Goal: Information Seeking & Learning: Learn about a topic

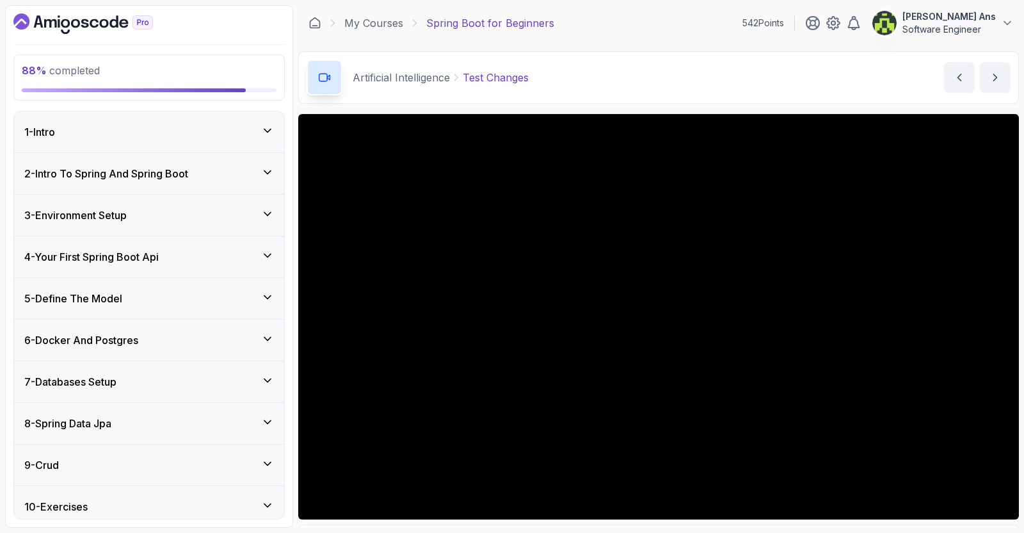
scroll to position [466, 0]
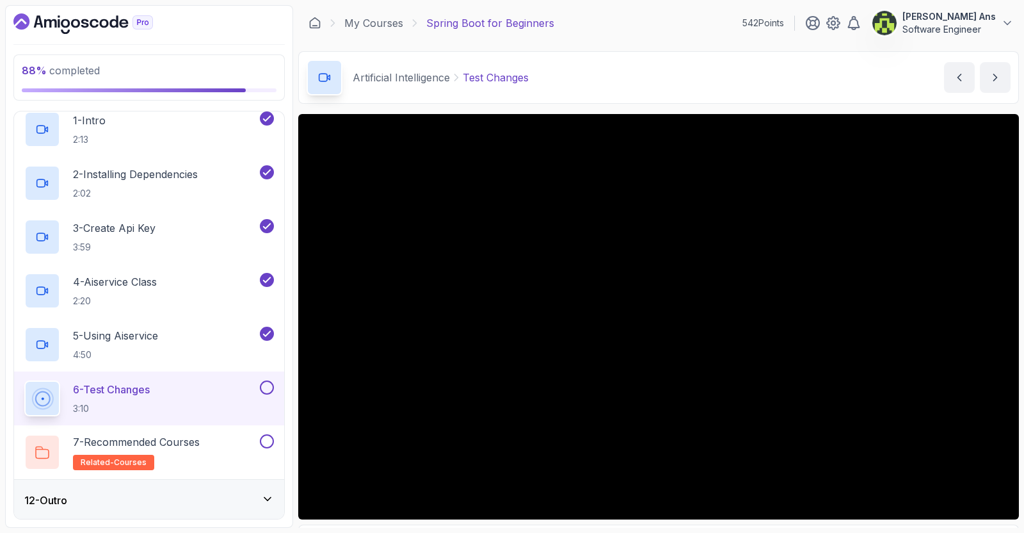
click at [266, 389] on button at bounding box center [267, 387] width 14 height 14
click at [206, 438] on div "7 - Recommended Courses related-courses" at bounding box center [140, 452] width 233 height 36
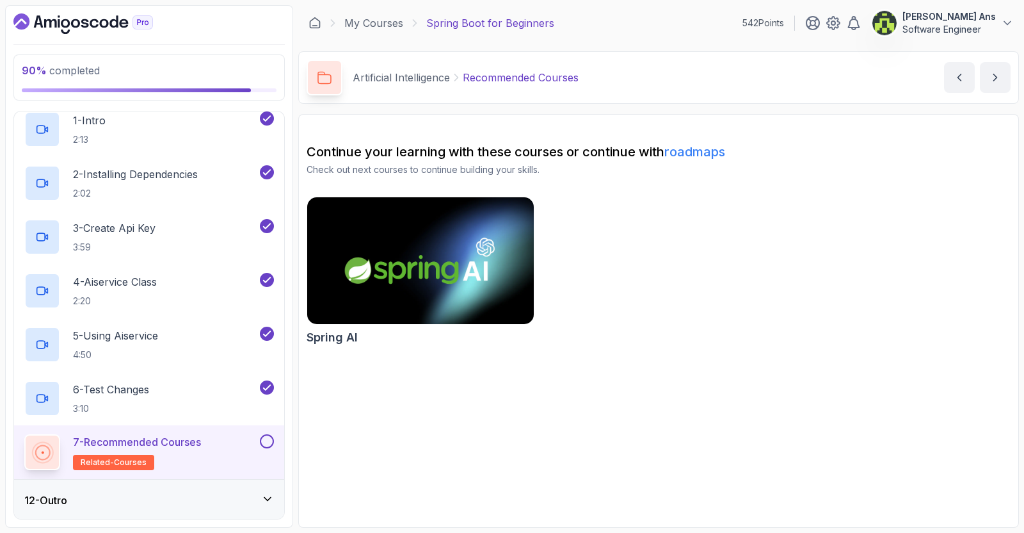
click at [387, 310] on img at bounding box center [420, 260] width 238 height 133
click at [269, 440] on button at bounding box center [267, 441] width 14 height 14
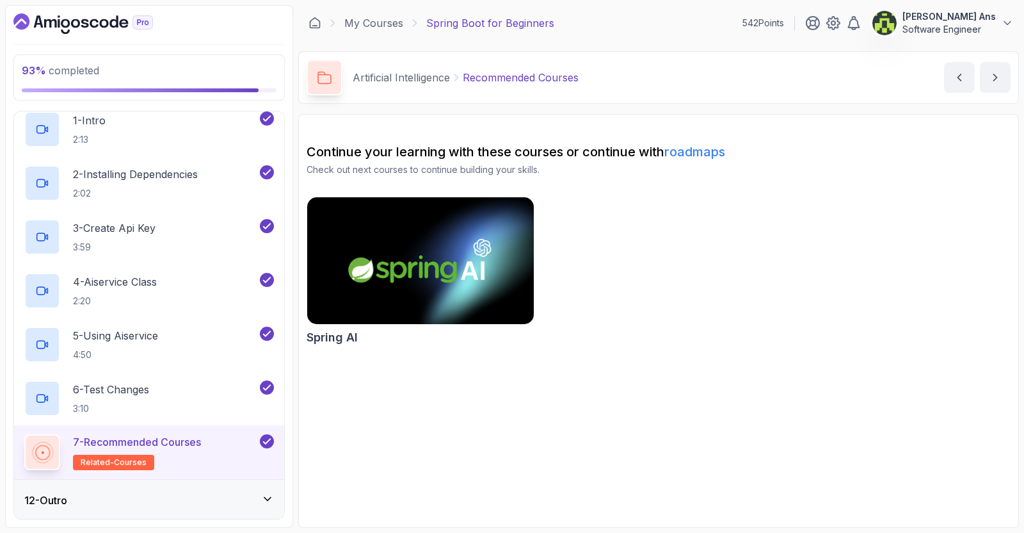
click at [269, 497] on icon at bounding box center [267, 498] width 6 height 3
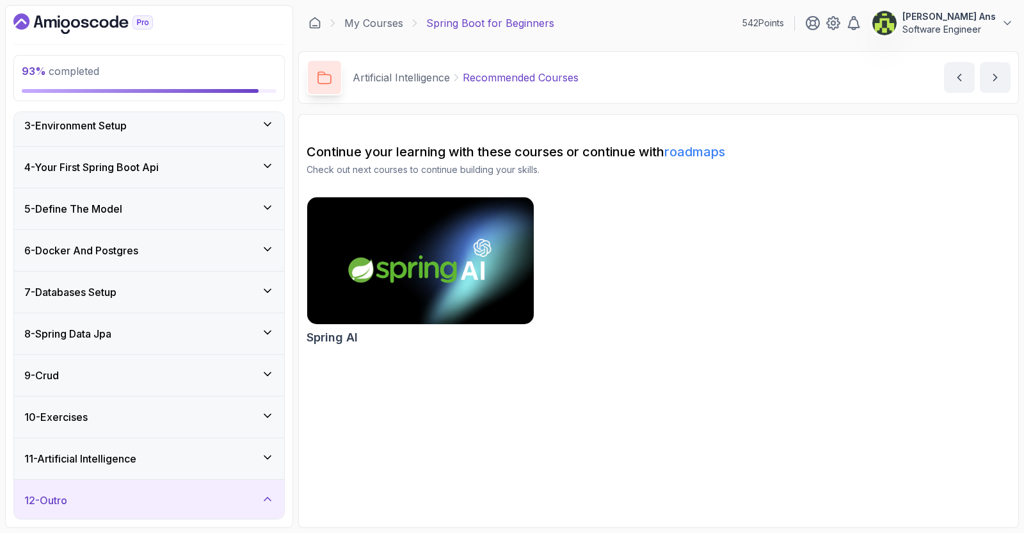
scroll to position [198, 0]
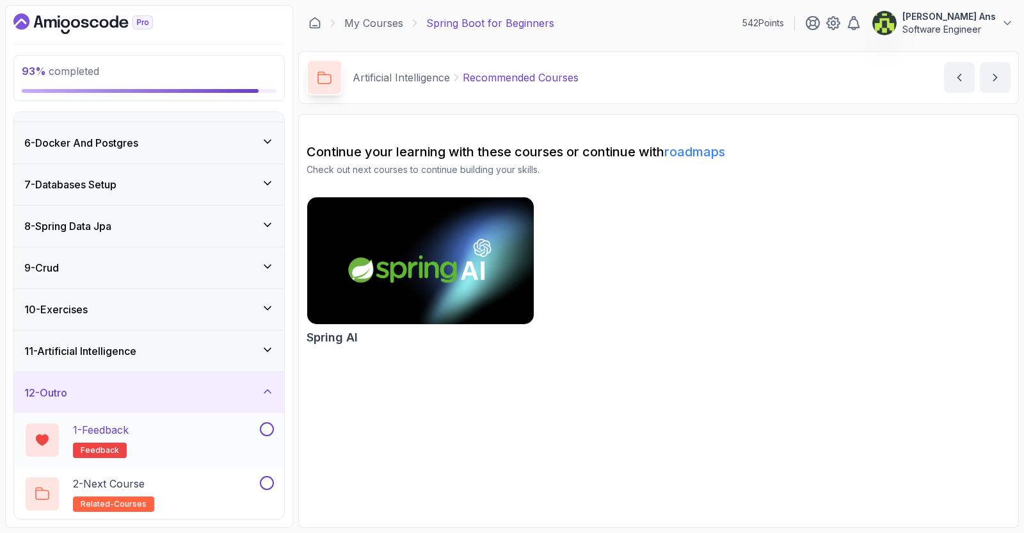
click at [141, 424] on div "1 - Feedback feedback" at bounding box center [140, 440] width 233 height 36
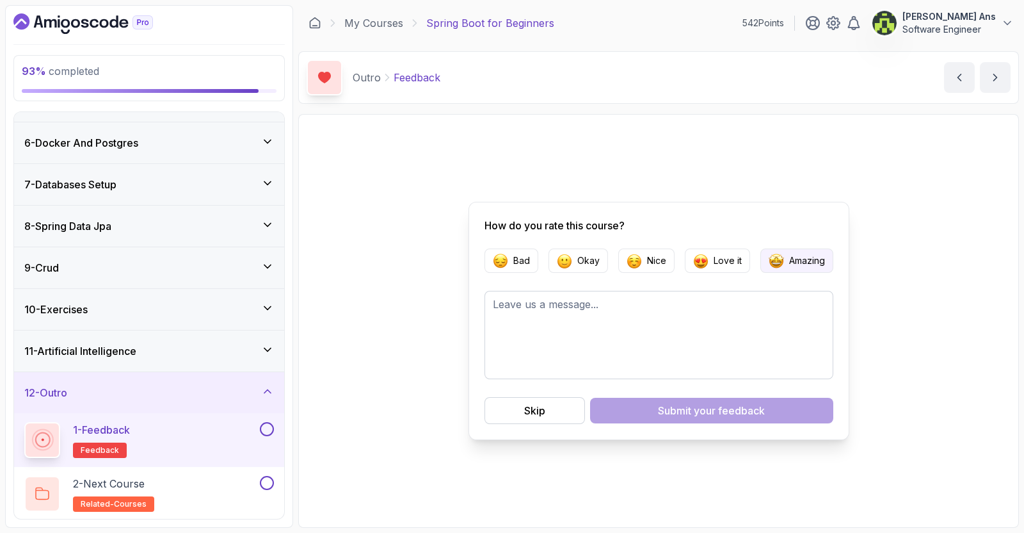
click at [813, 260] on p "Amazing" at bounding box center [807, 260] width 36 height 13
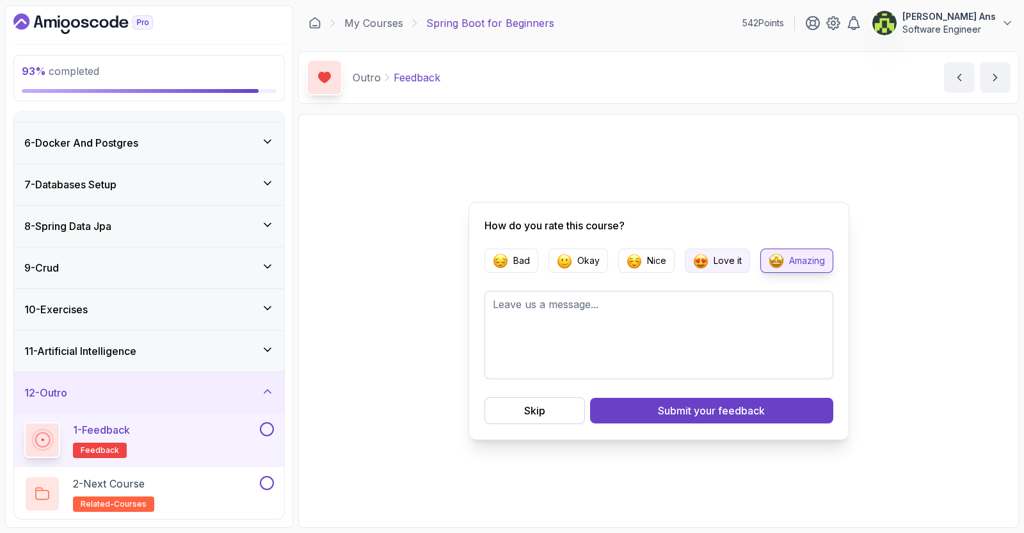
click at [710, 269] on button "Love it" at bounding box center [717, 260] width 65 height 24
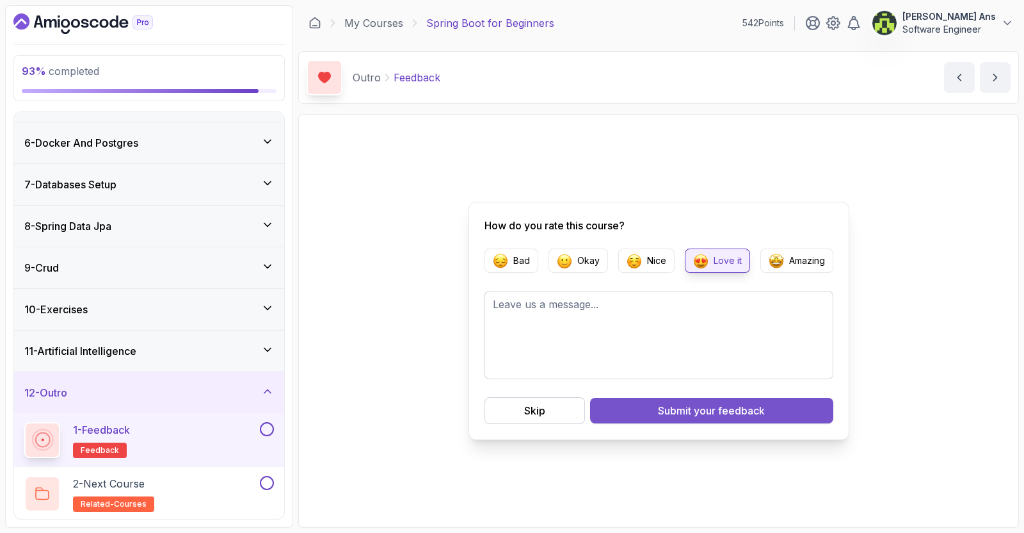
click at [673, 417] on div "Submit your feedback" at bounding box center [711, 410] width 107 height 15
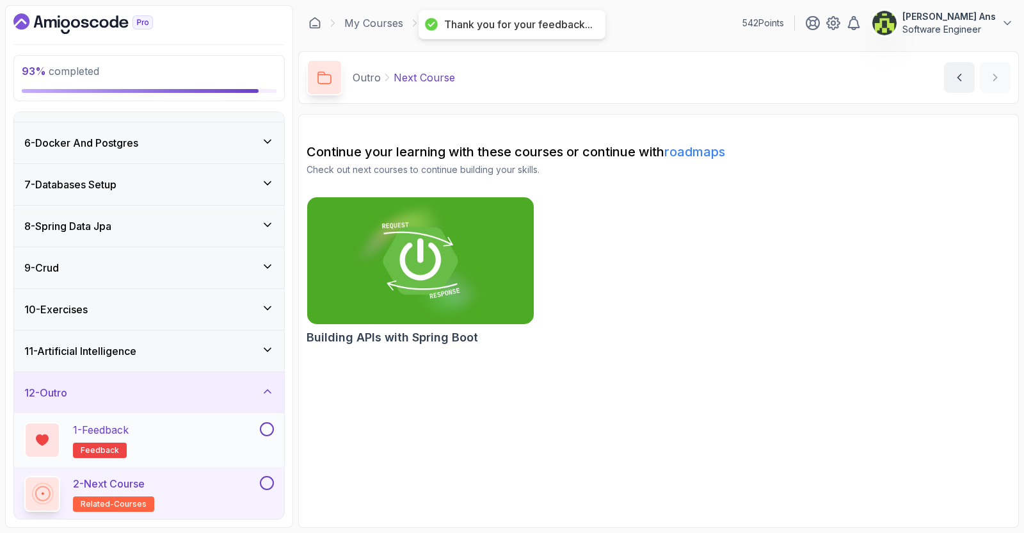
click at [262, 428] on button at bounding box center [267, 429] width 14 height 14
click at [213, 483] on div "2 - Next Course related-courses" at bounding box center [140, 494] width 233 height 36
click at [381, 305] on img at bounding box center [420, 260] width 238 height 133
click at [264, 480] on button at bounding box center [267, 483] width 14 height 14
click at [385, 24] on link "My Courses" at bounding box center [373, 22] width 59 height 15
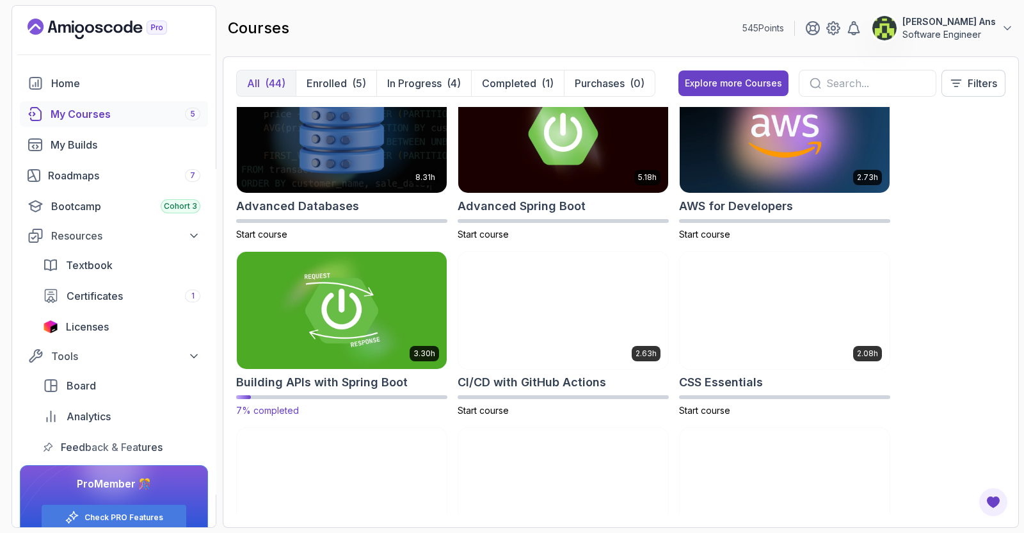
scroll to position [26, 0]
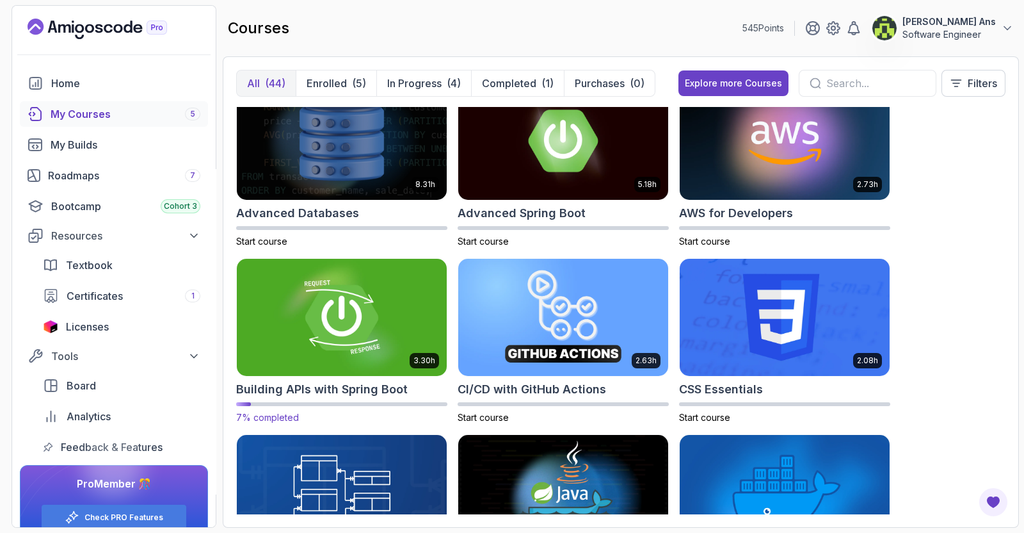
click at [327, 339] on img at bounding box center [342, 317] width 220 height 124
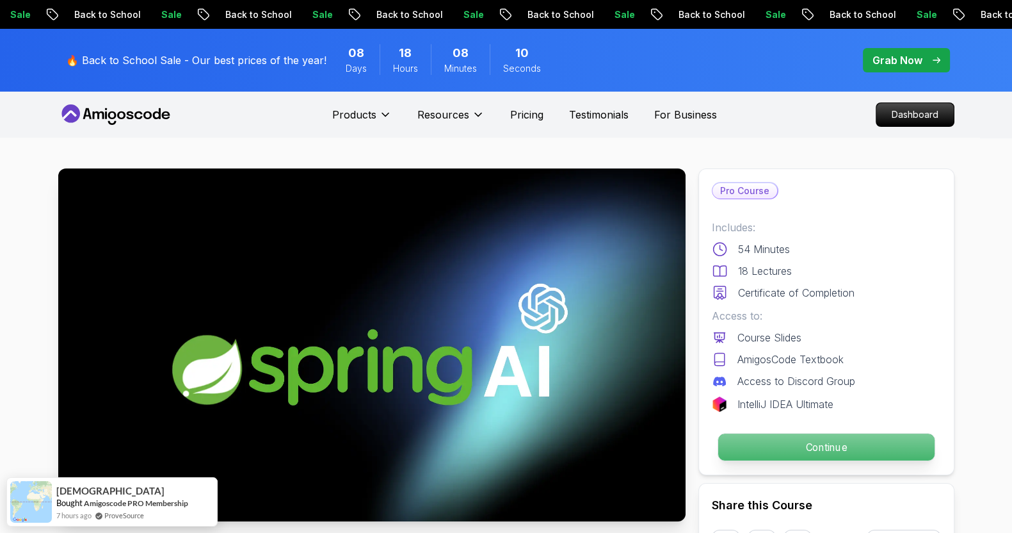
click at [805, 447] on p "Continue" at bounding box center [826, 446] width 216 height 27
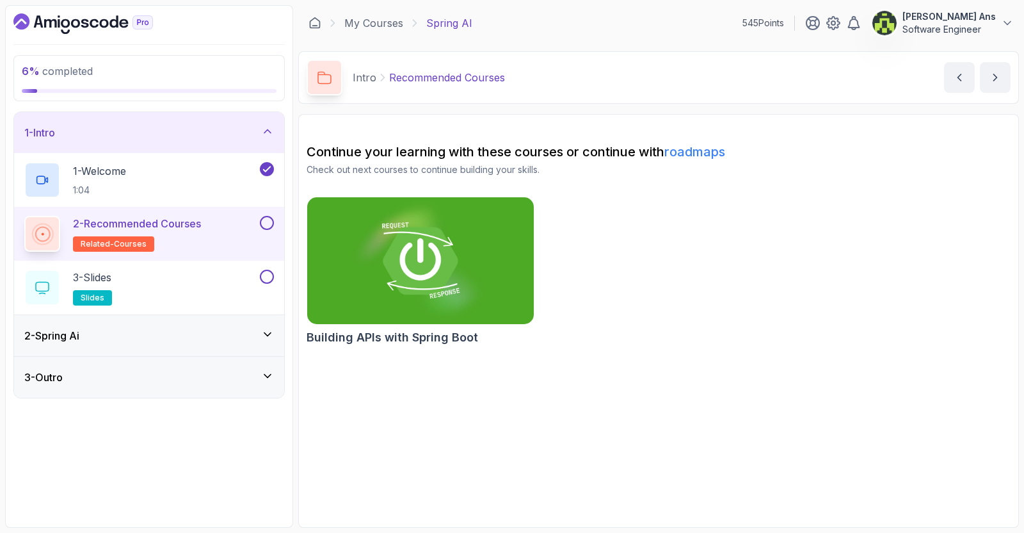
click at [268, 222] on button at bounding box center [267, 223] width 14 height 14
click at [208, 280] on div "3 - Slides slides" at bounding box center [140, 287] width 233 height 36
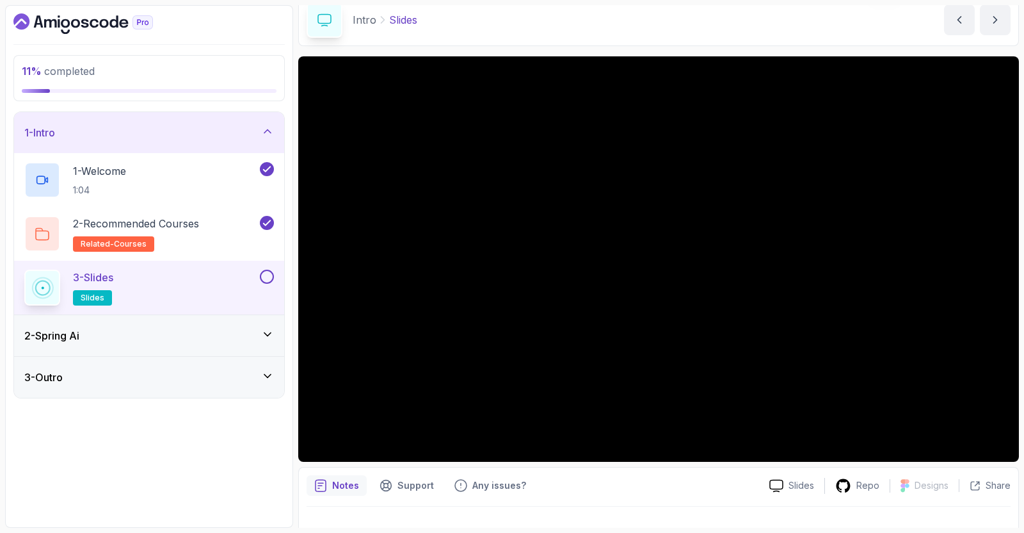
scroll to position [70, 0]
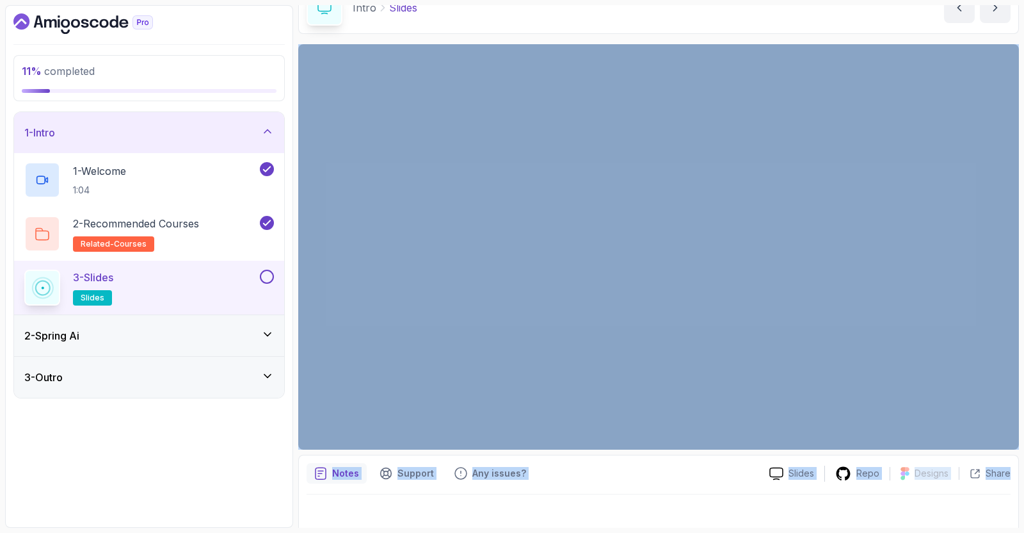
drag, startPoint x: 752, startPoint y: 501, endPoint x: 847, endPoint y: 445, distance: 110.4
click at [460, 340] on div "Slides Repo Designs Design not available Share Notes Support Any issues? Slides…" at bounding box center [658, 291] width 721 height 494
click at [657, 479] on div "Notes Support Any issues?" at bounding box center [533, 473] width 453 height 20
drag, startPoint x: 672, startPoint y: 487, endPoint x: 598, endPoint y: 447, distance: 84.2
click at [313, 198] on div "Slides Repo Designs Design not available Share Notes Support Any issues? Slides…" at bounding box center [658, 291] width 721 height 494
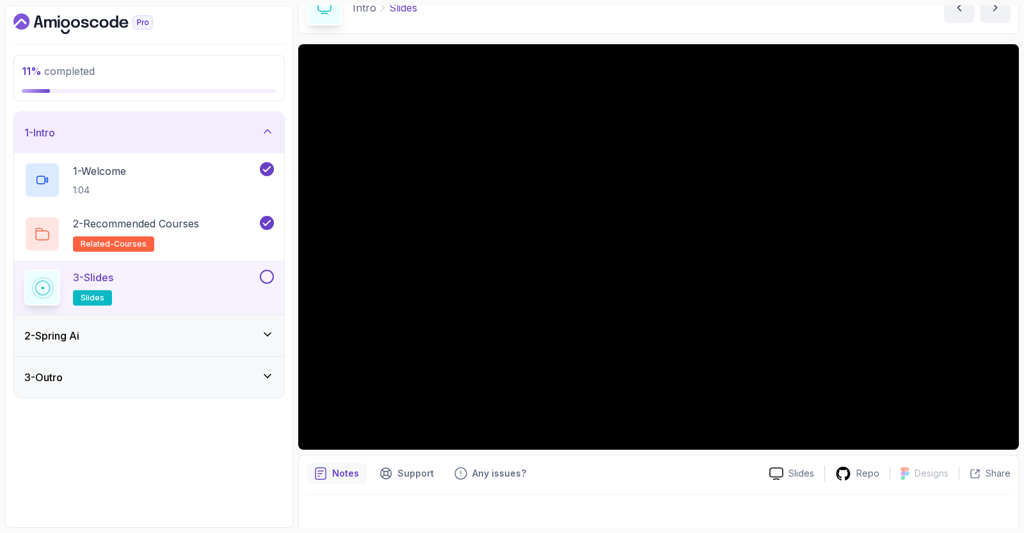
click at [627, 508] on div at bounding box center [659, 512] width 704 height 36
click at [266, 277] on button at bounding box center [267, 276] width 14 height 14
click at [199, 340] on div "2 - Spring Ai" at bounding box center [149, 335] width 250 height 15
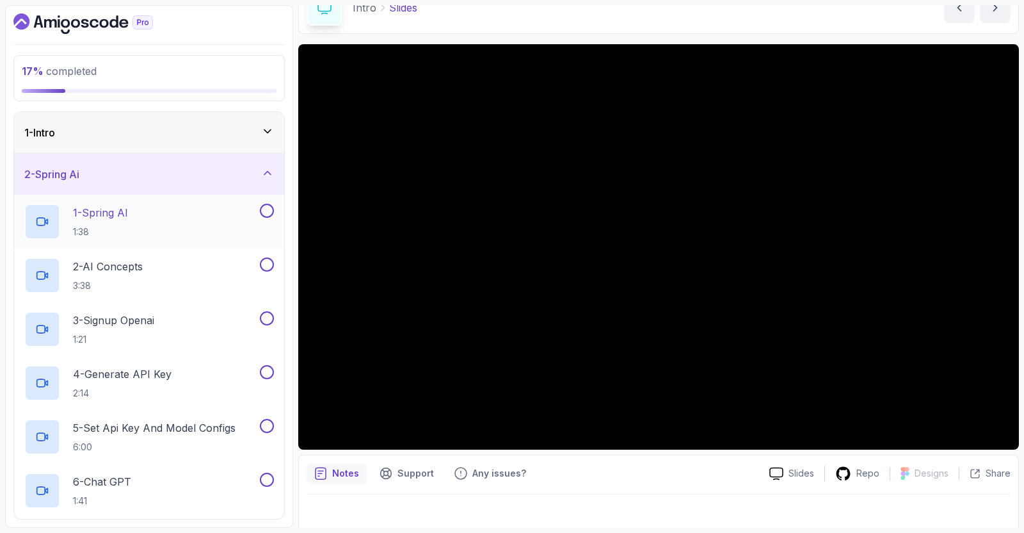
click at [185, 211] on div "1 - Spring AI 1:38" at bounding box center [140, 222] width 233 height 36
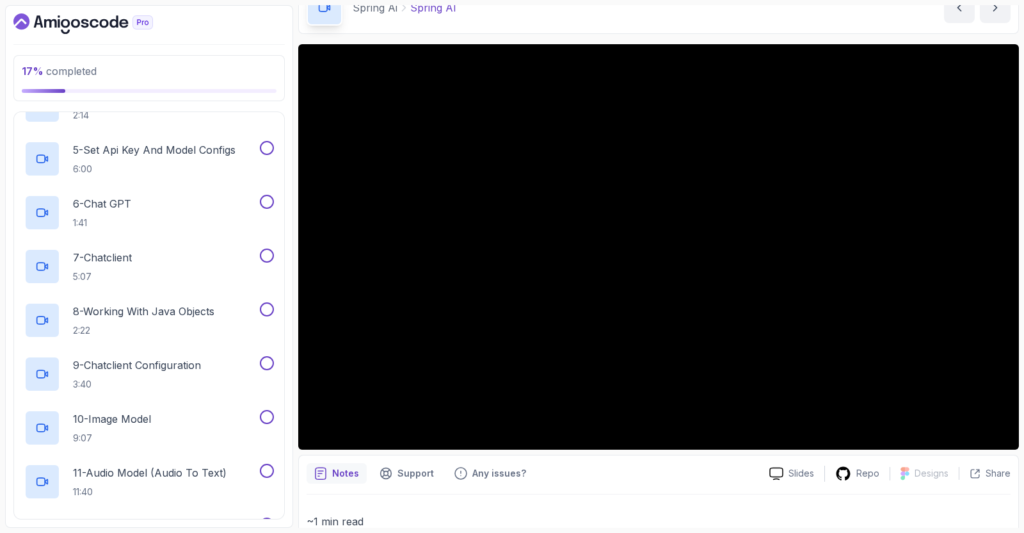
scroll to position [362, 0]
